Goal: Task Accomplishment & Management: Use online tool/utility

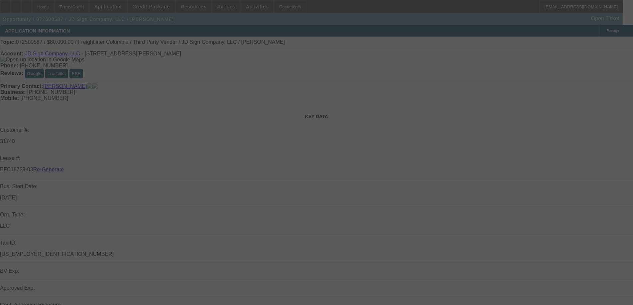
select select "3"
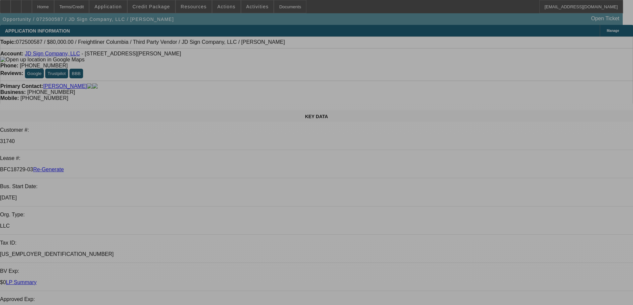
select select "0"
select select "2"
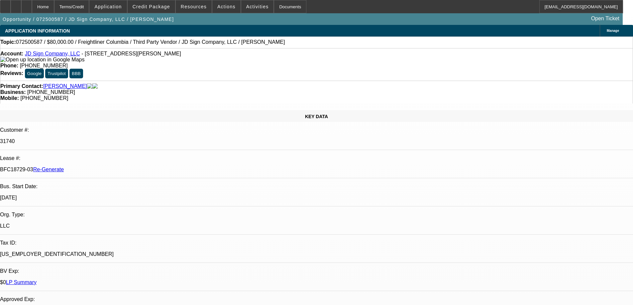
select select "2"
select select "0"
select select "6"
click at [282, 13] on div "Documents" at bounding box center [290, 6] width 33 height 13
